Goal: Information Seeking & Learning: Learn about a topic

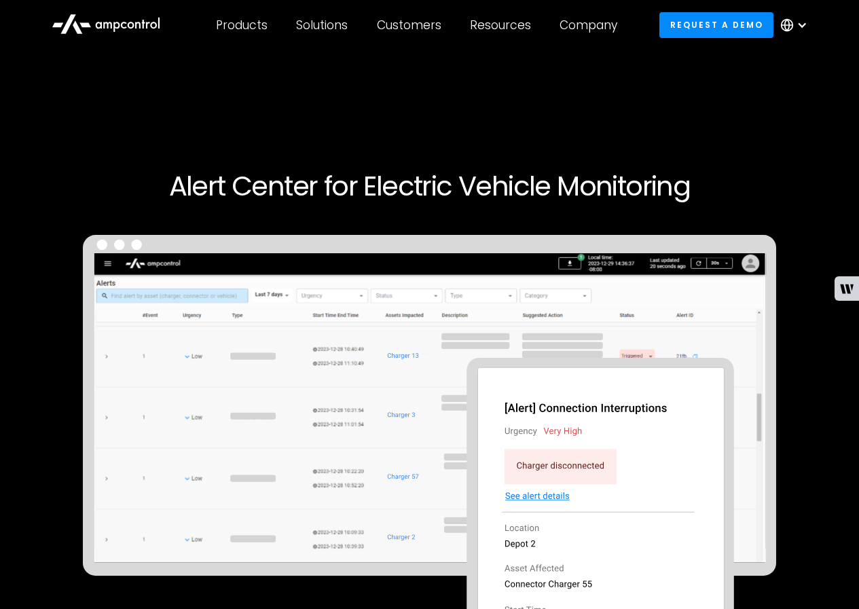
scroll to position [181, 0]
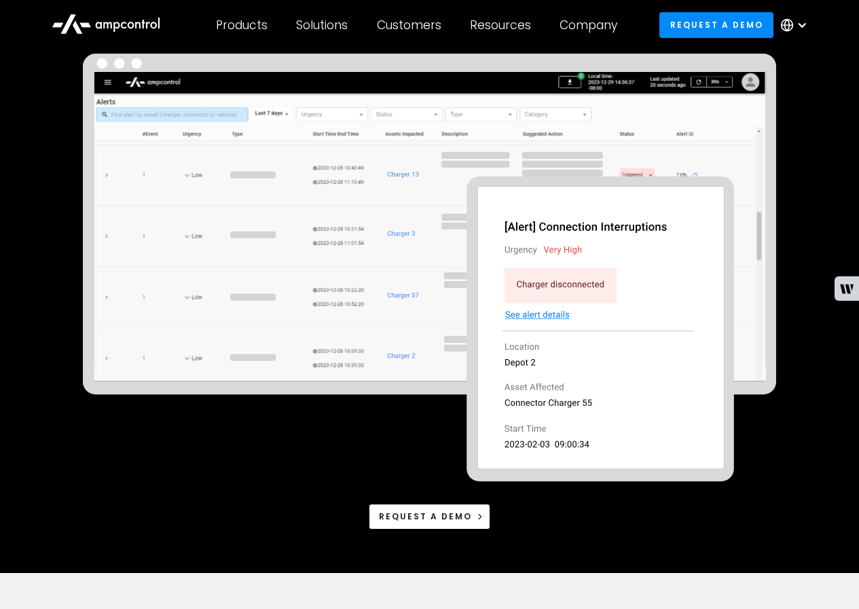
click at [374, 426] on img at bounding box center [429, 268] width 693 height 428
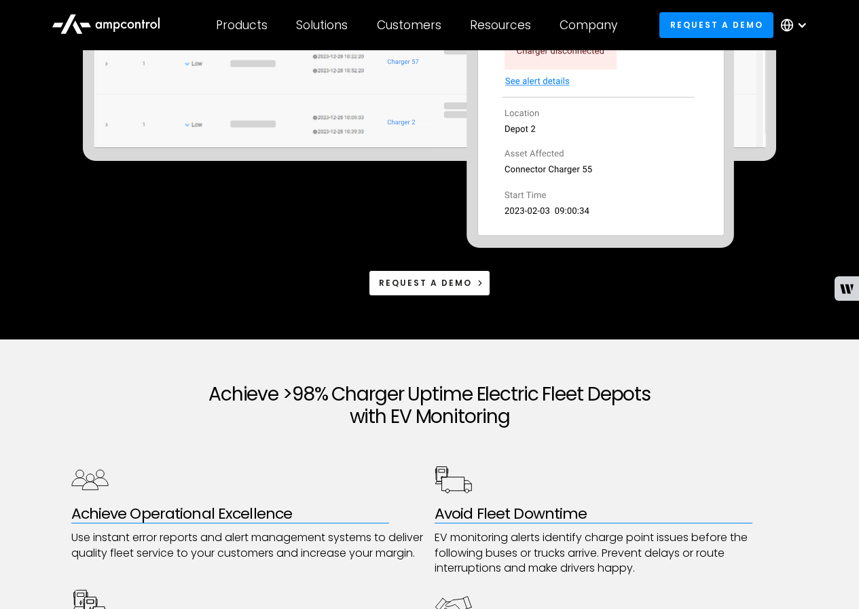
scroll to position [543, 0]
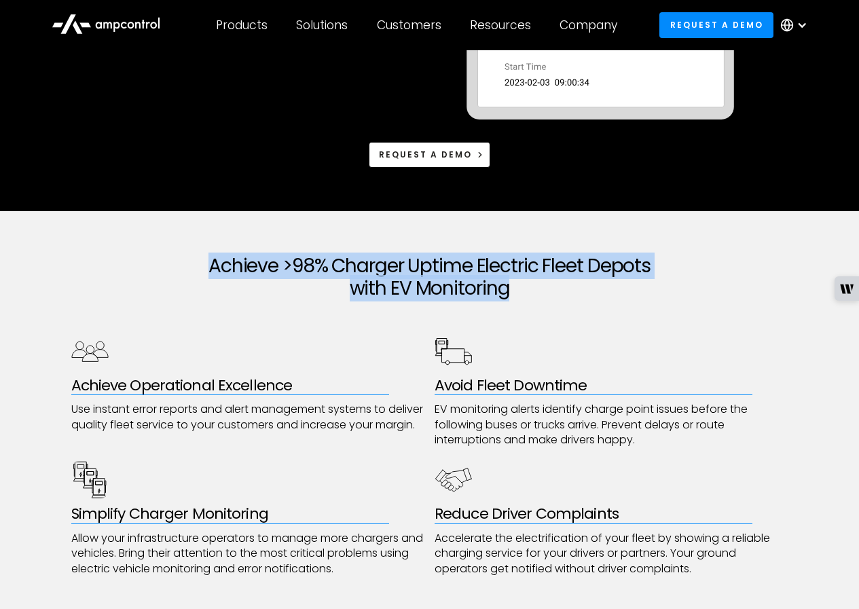
drag, startPoint x: 189, startPoint y: 267, endPoint x: 530, endPoint y: 292, distance: 341.7
click at [530, 292] on h2 "Achieve >98% Charger Uptime Electric Fleet Depots with EV Monitoring" at bounding box center [429, 277] width 717 height 45
click at [521, 302] on div at bounding box center [521, 302] width 0 height 0
click at [706, 276] on h2 "Achieve >98% Charger Uptime Electric Fleet Depots with EV Monitoring" at bounding box center [429, 277] width 717 height 45
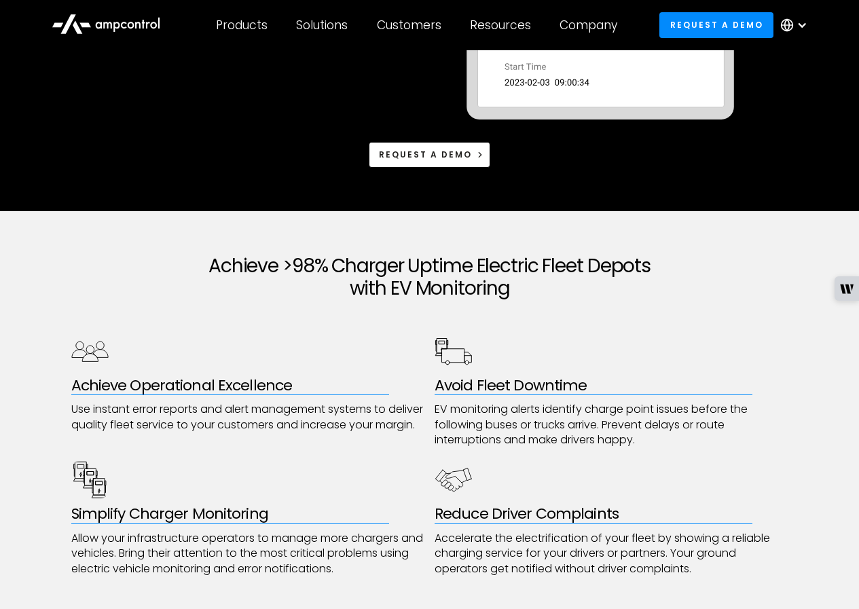
scroll to position [724, 0]
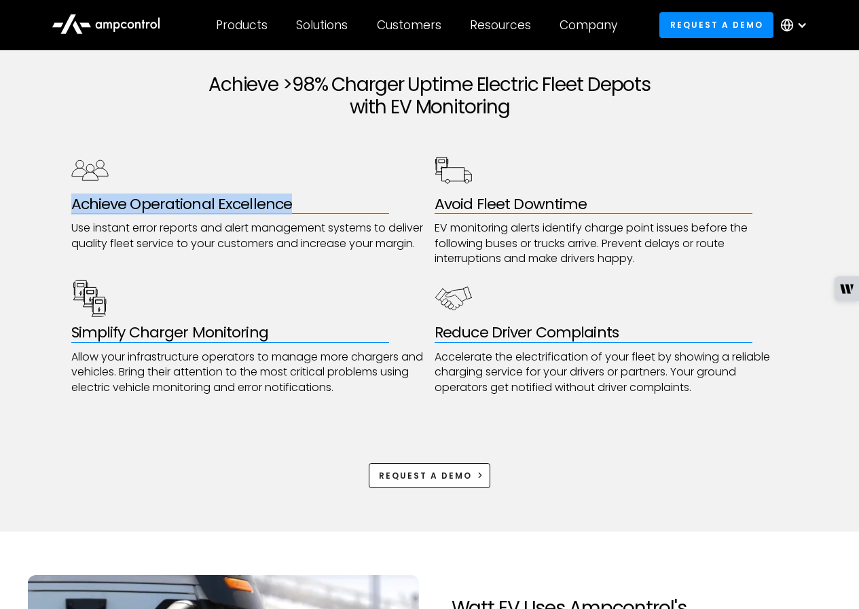
drag, startPoint x: 60, startPoint y: 204, endPoint x: 297, endPoint y: 198, distance: 237.0
click at [297, 198] on div "Achieve >98% Charger Uptime Electric Fleet Depots with EV Monitoring Achieve Op…" at bounding box center [429, 281] width 859 height 502
click at [288, 174] on div at bounding box center [288, 174] width 0 height 0
click at [346, 269] on div "Achieve Operational Excellence Use instant error reports and alert management s…" at bounding box center [429, 273] width 717 height 244
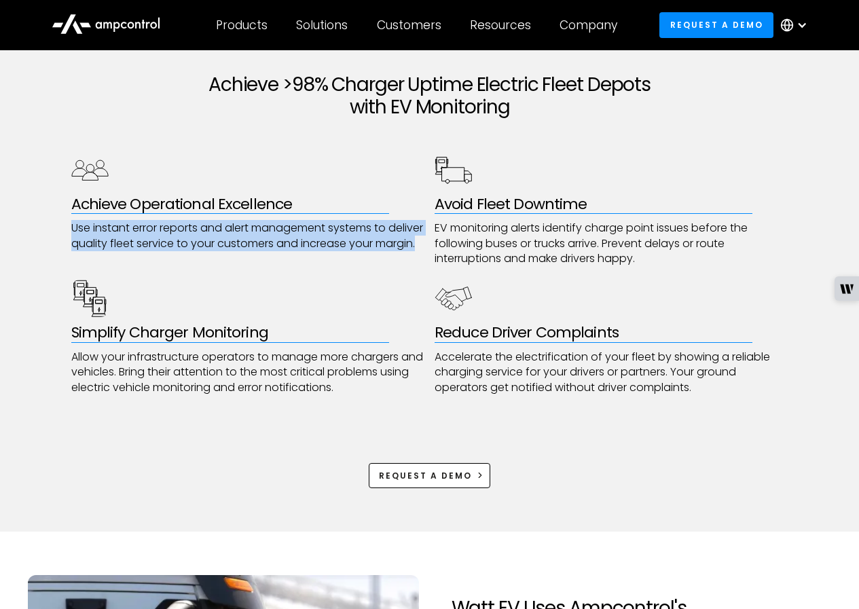
drag, startPoint x: 67, startPoint y: 227, endPoint x: 122, endPoint y: 257, distance: 62.9
click at [122, 257] on div "Achieve >98% Charger Uptime Electric Fleet Depots with EV Monitoring Achieve Op…" at bounding box center [429, 281] width 859 height 502
click at [113, 267] on div at bounding box center [113, 267] width 0 height 0
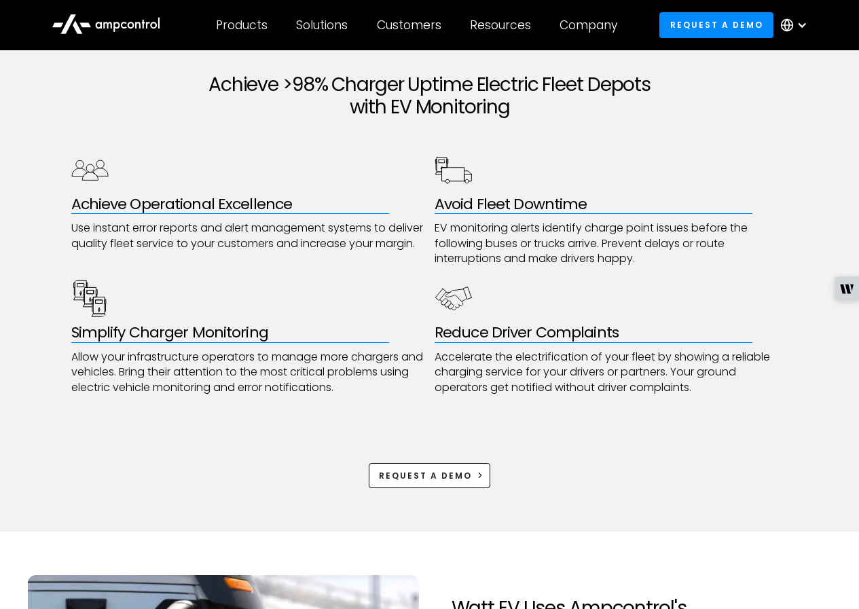
click at [574, 221] on p "EV monitoring alerts identify charge point issues before the following buses or…" at bounding box center [611, 243] width 354 height 45
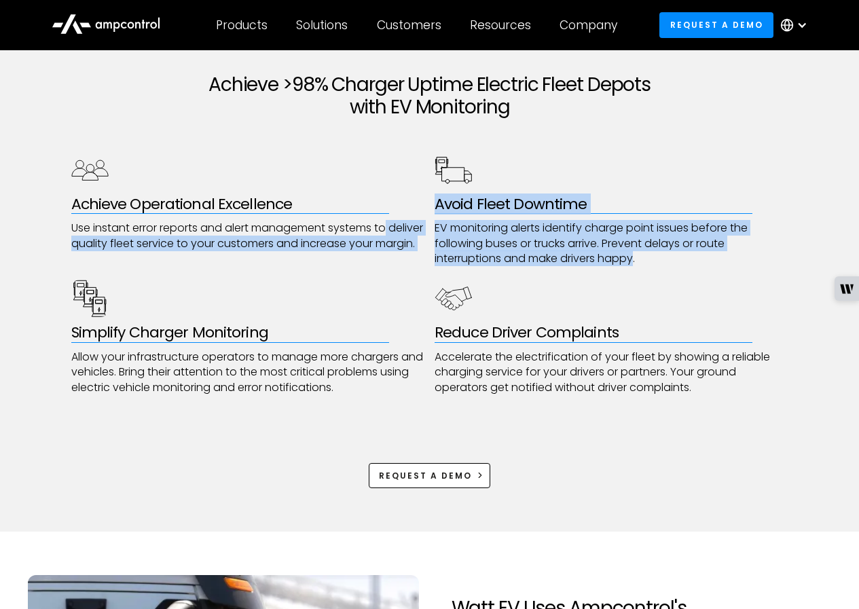
drag, startPoint x: 446, startPoint y: 221, endPoint x: 635, endPoint y: 262, distance: 193.1
click at [635, 262] on div "Achieve Operational Excellence Use instant error reports and alert management s…" at bounding box center [429, 273] width 717 height 244
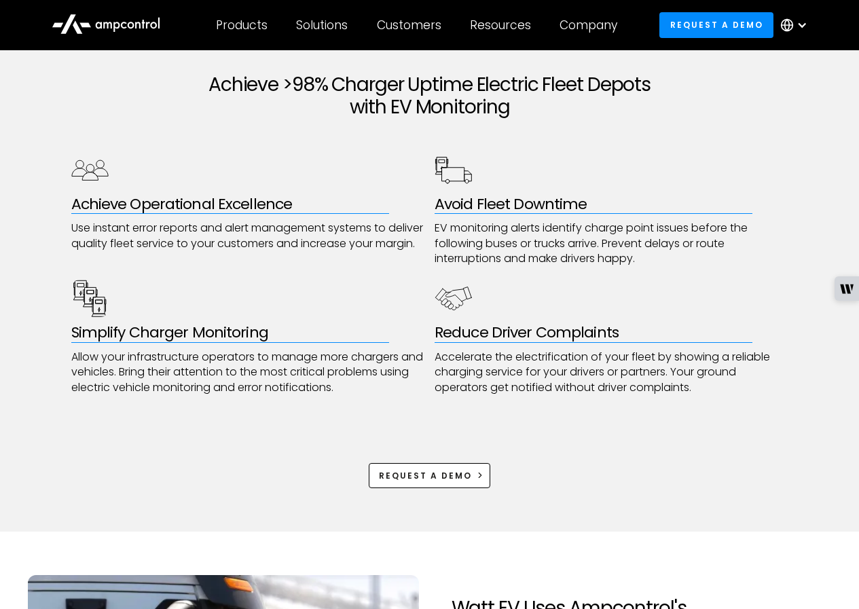
click at [660, 257] on p "EV monitoring alerts identify charge point issues before the following buses or…" at bounding box center [611, 243] width 354 height 45
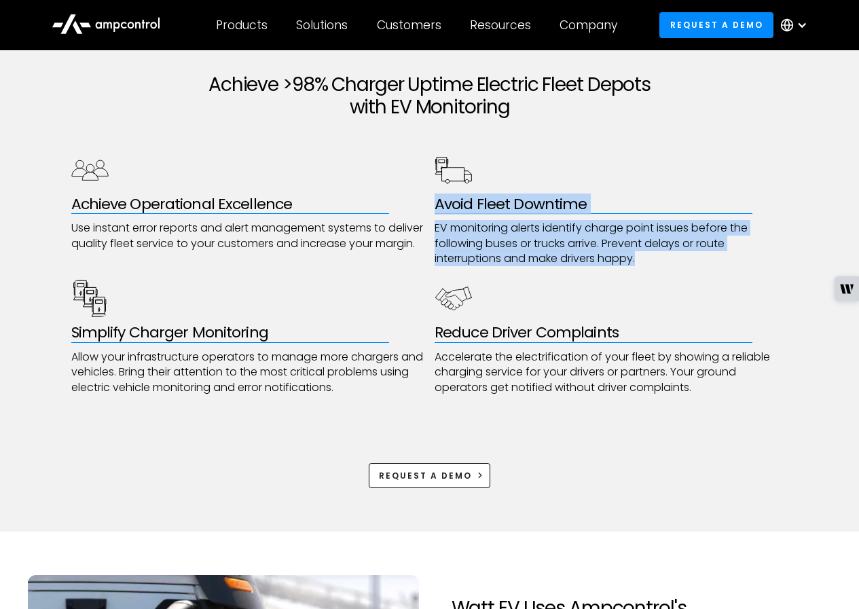
drag, startPoint x: 653, startPoint y: 257, endPoint x: 447, endPoint y: 204, distance: 212.4
click at [432, 204] on div "Achieve Operational Excellence Use instant error reports and alert management s…" at bounding box center [429, 273] width 717 height 244
click at [424, 174] on div at bounding box center [424, 174] width 0 height 0
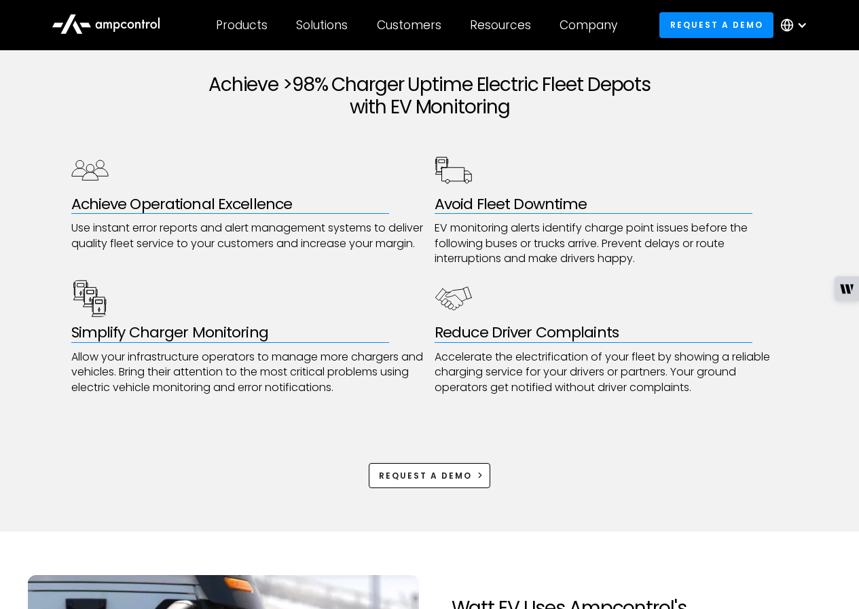
click at [0, 365] on div "Achieve >98% Charger Uptime Electric Fleet Depots with EV Monitoring Achieve Op…" at bounding box center [429, 281] width 859 height 502
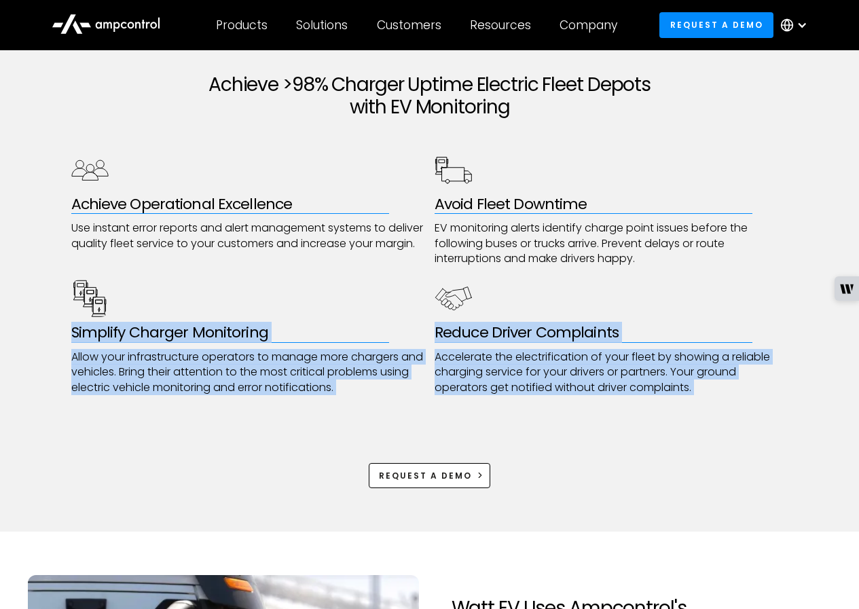
drag, startPoint x: 64, startPoint y: 333, endPoint x: 377, endPoint y: 399, distance: 319.8
click at [377, 399] on div "Achieve >98% Charger Uptime Electric Fleet Depots with EV Monitoring Achieve Op…" at bounding box center [429, 281] width 859 height 502
click at [398, 394] on p "Allow your infrastructure operators to manage more chargers and vehicles. Bring…" at bounding box center [248, 372] width 354 height 45
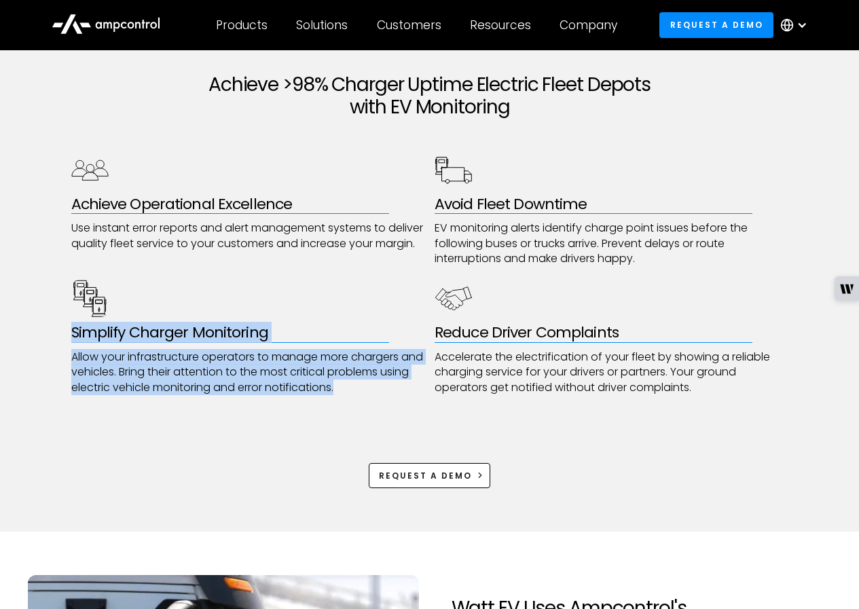
drag, startPoint x: 390, startPoint y: 389, endPoint x: 56, endPoint y: 333, distance: 339.2
click at [56, 333] on div "Achieve >98% Charger Uptime Electric Fleet Depots with EV Monitoring Achieve Op…" at bounding box center [429, 281] width 859 height 502
click at [47, 303] on div at bounding box center [47, 303] width 0 height 0
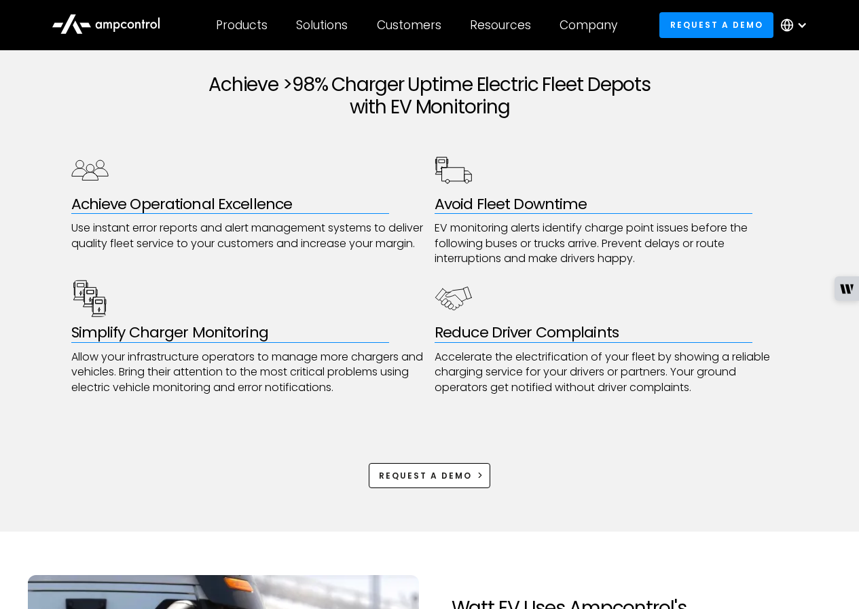
click at [377, 402] on div "Achieve >98% Charger Uptime Electric Fleet Depots with EV Monitoring Achieve Op…" at bounding box center [429, 281] width 717 height 502
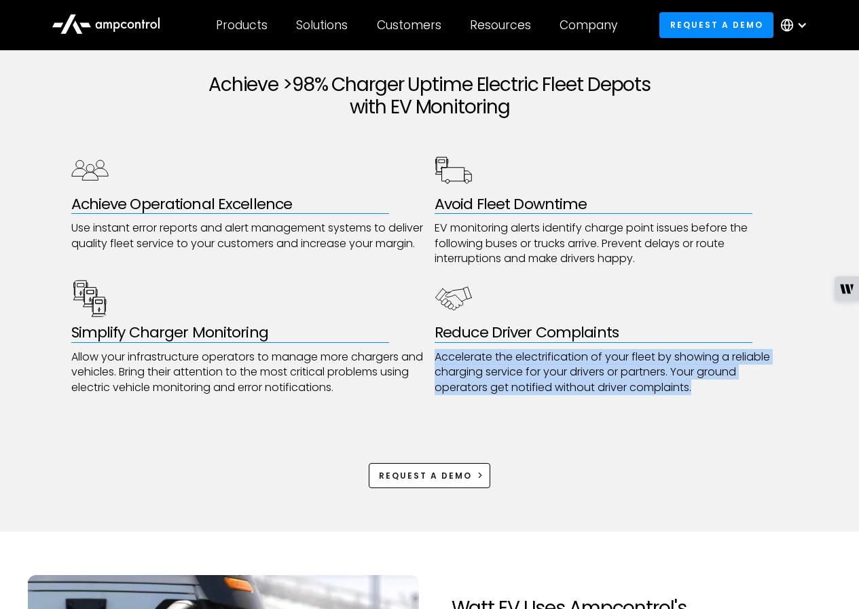
drag, startPoint x: 438, startPoint y: 354, endPoint x: 695, endPoint y: 390, distance: 259.9
click at [695, 390] on p "Accelerate the electrification of your fleet by showing a reliable charging ser…" at bounding box center [611, 372] width 354 height 45
click at [686, 396] on div at bounding box center [686, 396] width 0 height 0
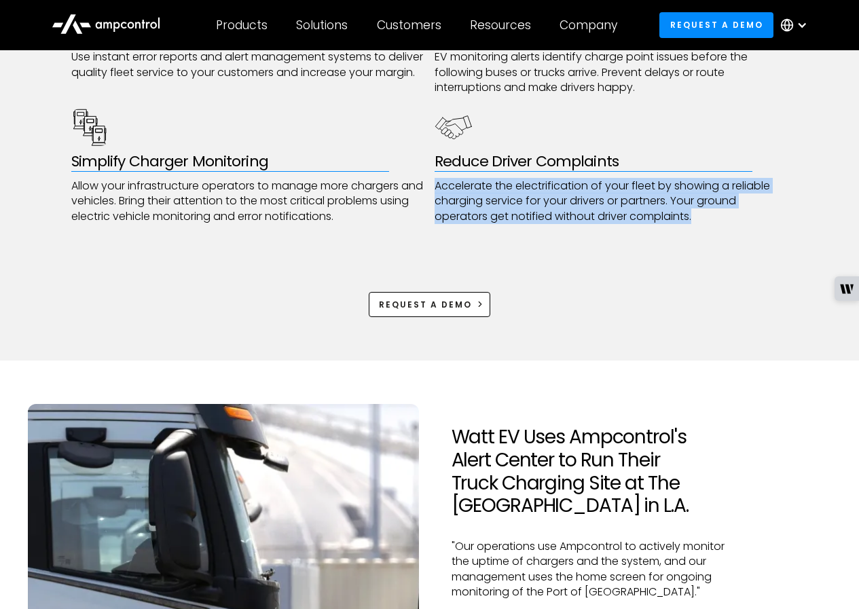
scroll to position [1086, 0]
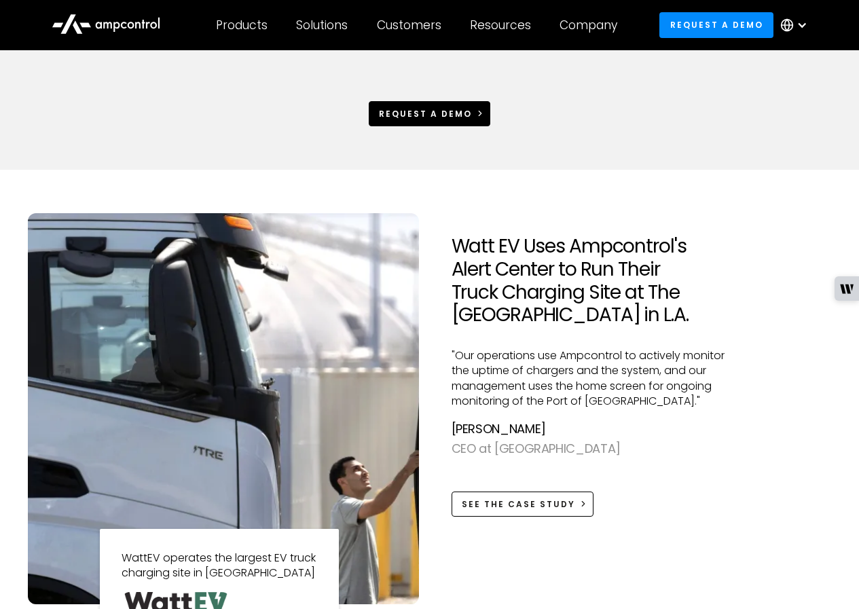
click at [424, 108] on div "Request a demo" at bounding box center [425, 114] width 93 height 12
